Goal: Use online tool/utility

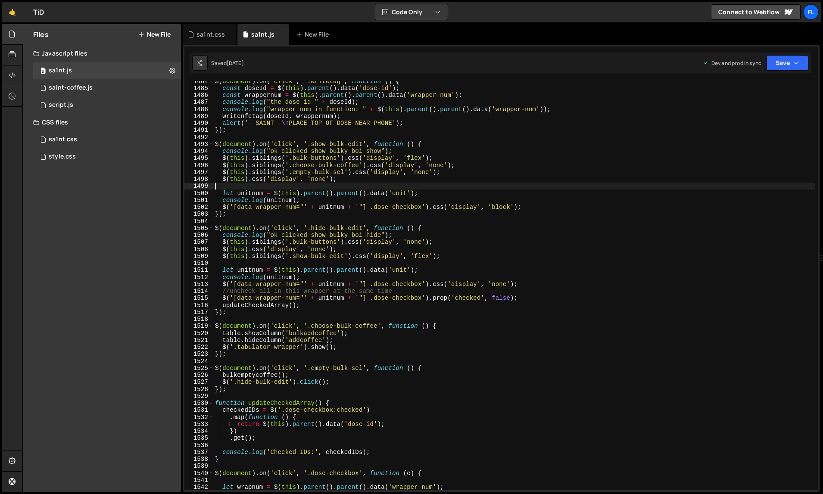
scroll to position [10682, 0]
type textarea "let wrapnum = $(this).parent().parent().data('wrapper-num');"
click at [206, 39] on div "sa1nt.css" at bounding box center [209, 34] width 53 height 21
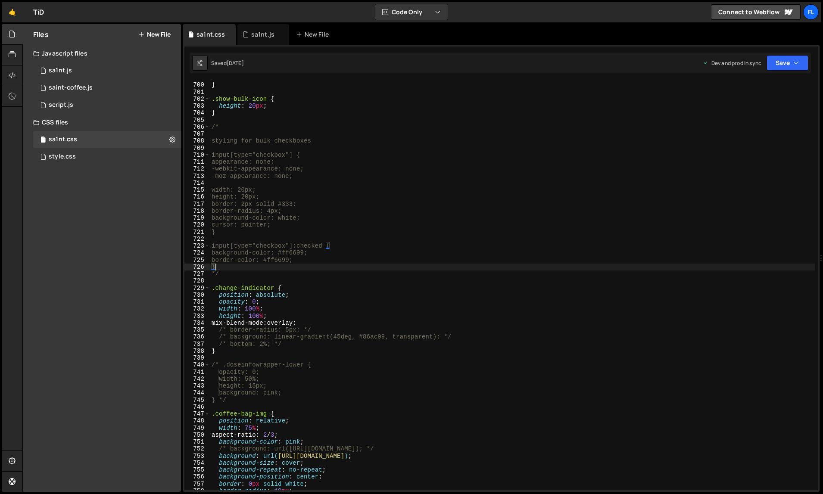
click at [372, 264] on div "color : #d1a99f ; } .show-bulk-icon { height : 20 px ; } /* styling for bulk ch…" at bounding box center [512, 287] width 605 height 424
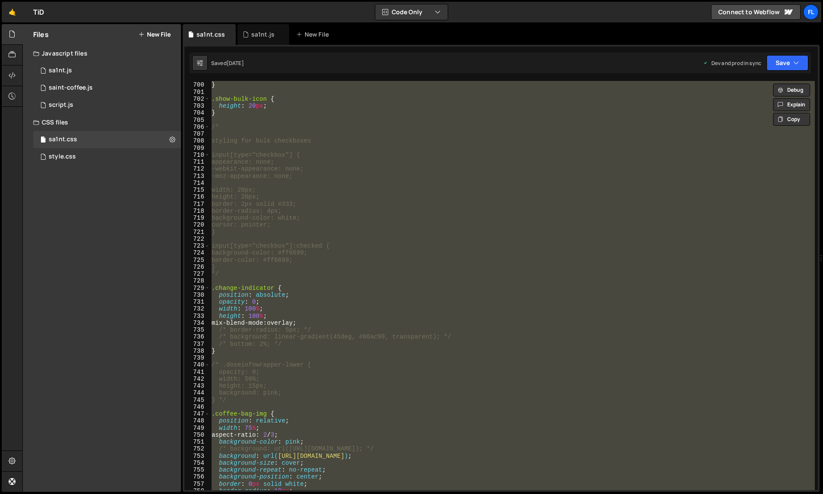
paste textarea
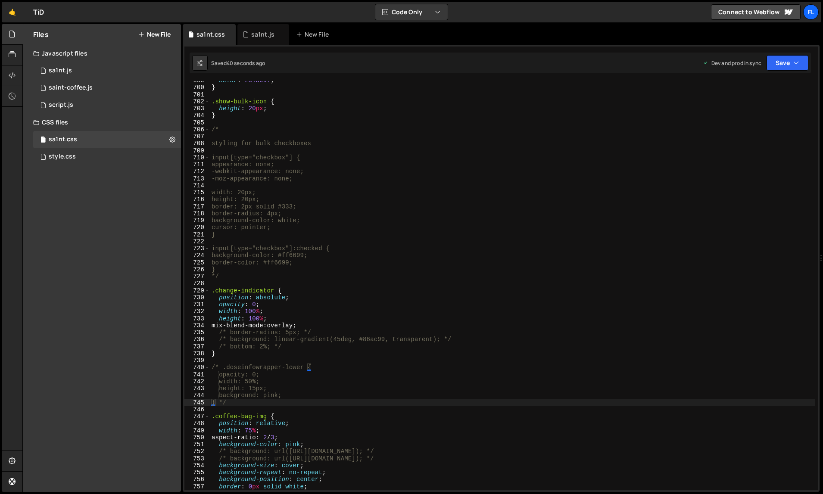
scroll to position [4902, 0]
click at [438, 264] on div "color : #d1a99f ; } .show-bulk-icon { height : 20 px ; } /* styling for bulk ch…" at bounding box center [512, 289] width 605 height 424
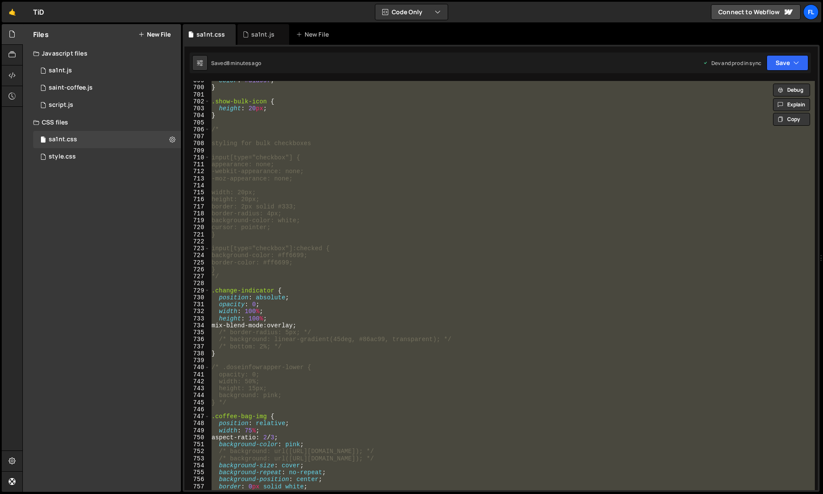
paste textarea
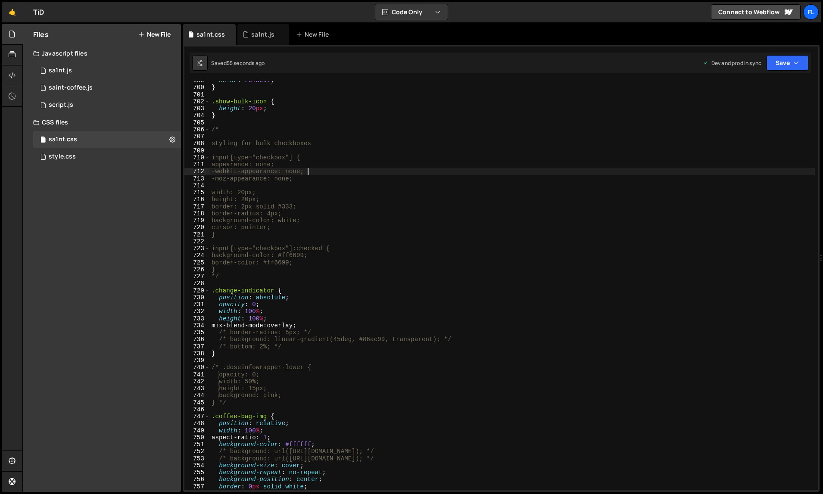
click at [307, 169] on div "color : #d1a99f ; } .show-bulk-icon { height : 20 px ; } /* styling for bulk ch…" at bounding box center [512, 289] width 605 height 424
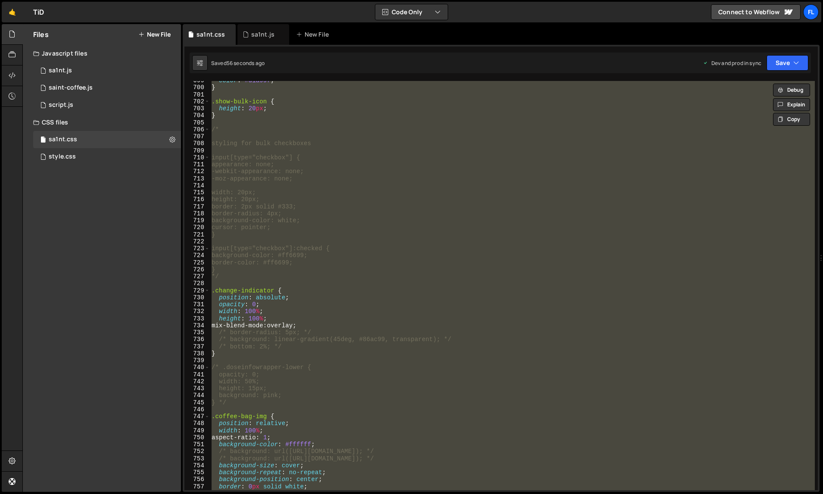
paste textarea
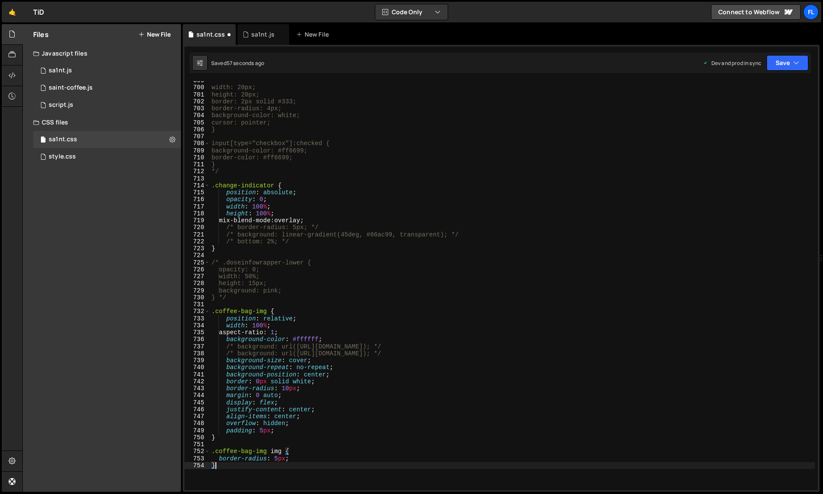
type textarea "background-size: cover;"
